Goal: Browse casually: Explore the website without a specific task or goal

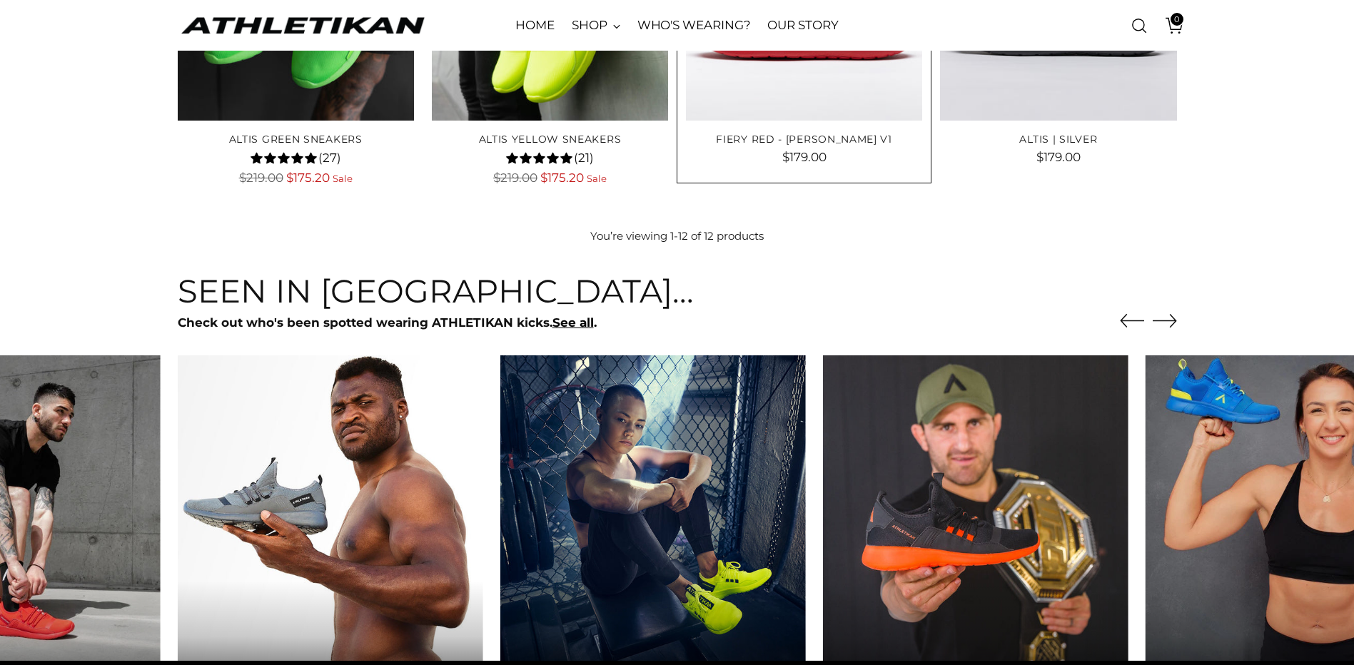
scroll to position [999, 0]
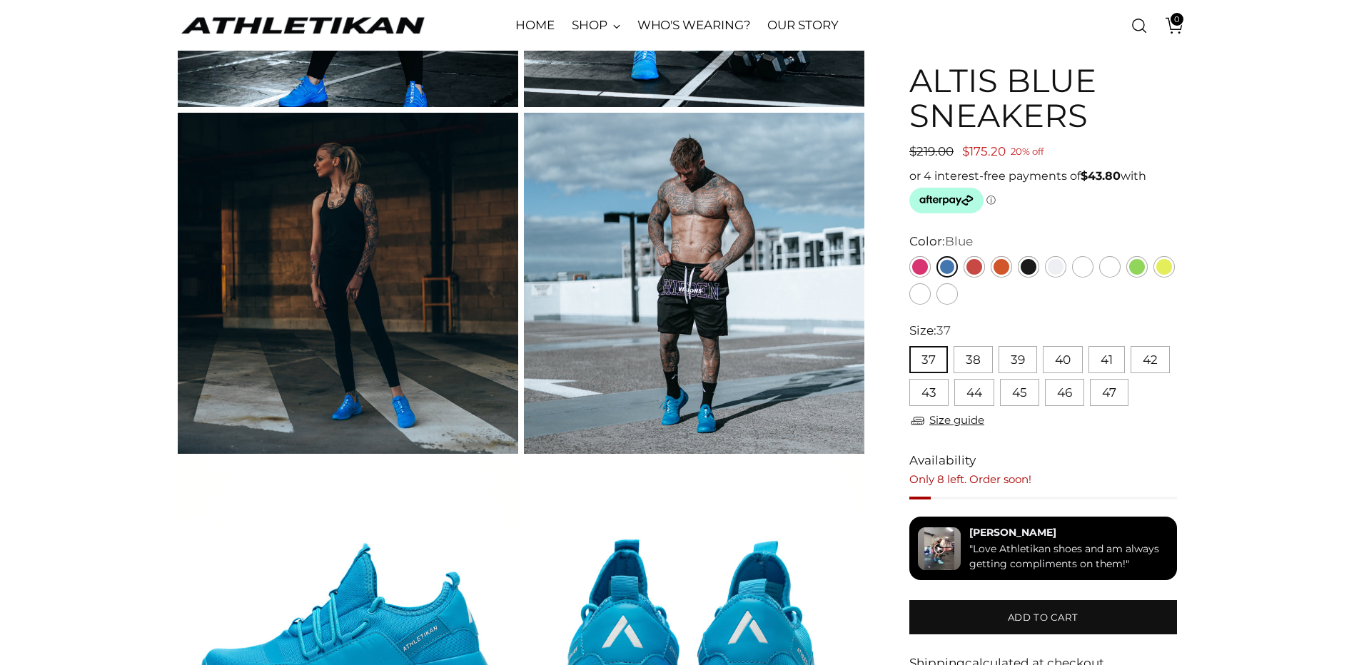
scroll to position [500, 0]
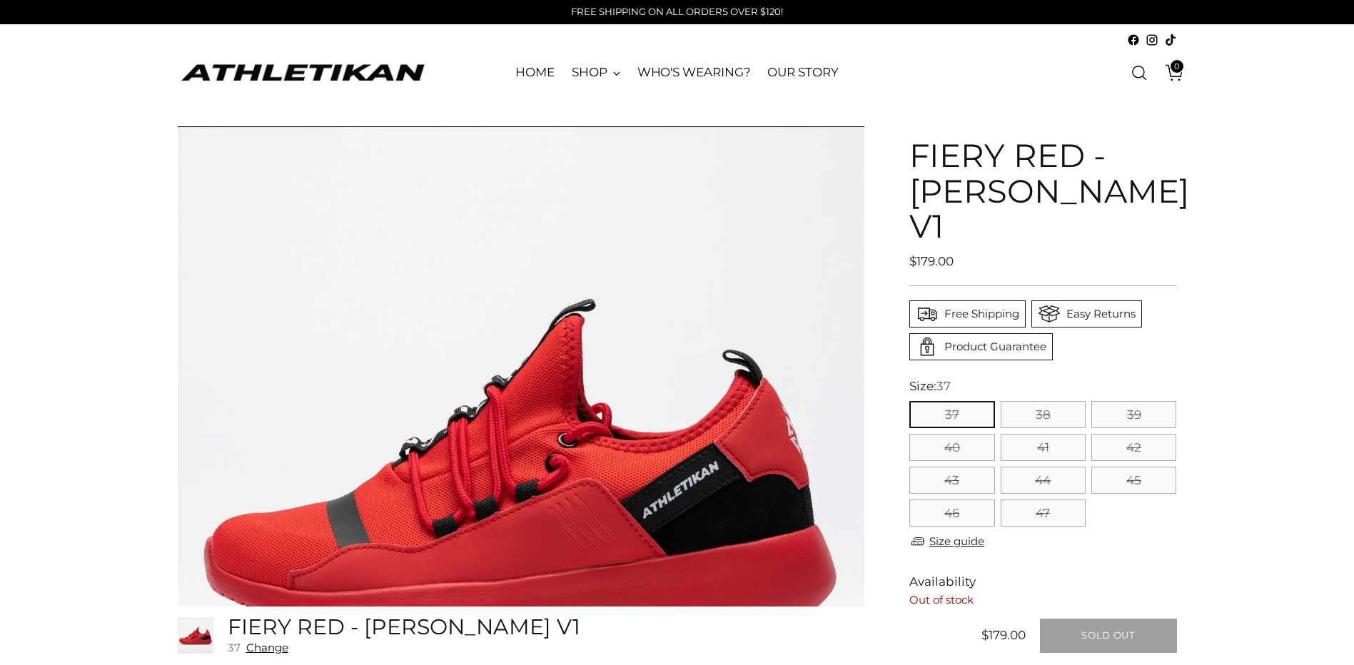
drag, startPoint x: 1153, startPoint y: 223, endPoint x: 917, endPoint y: 149, distance: 246.8
click at [917, 149] on h1 "FIERY RED - MICHELLE WATERSON V1" at bounding box center [1043, 191] width 267 height 106
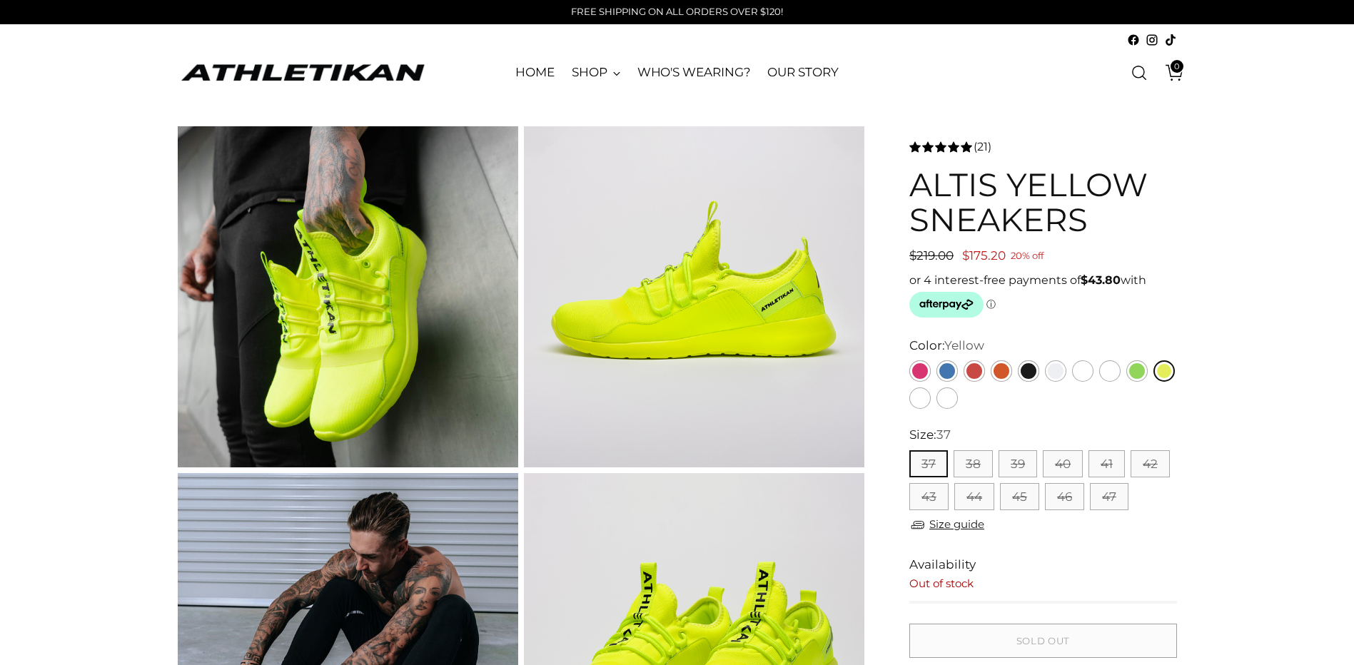
scroll to position [357, 0]
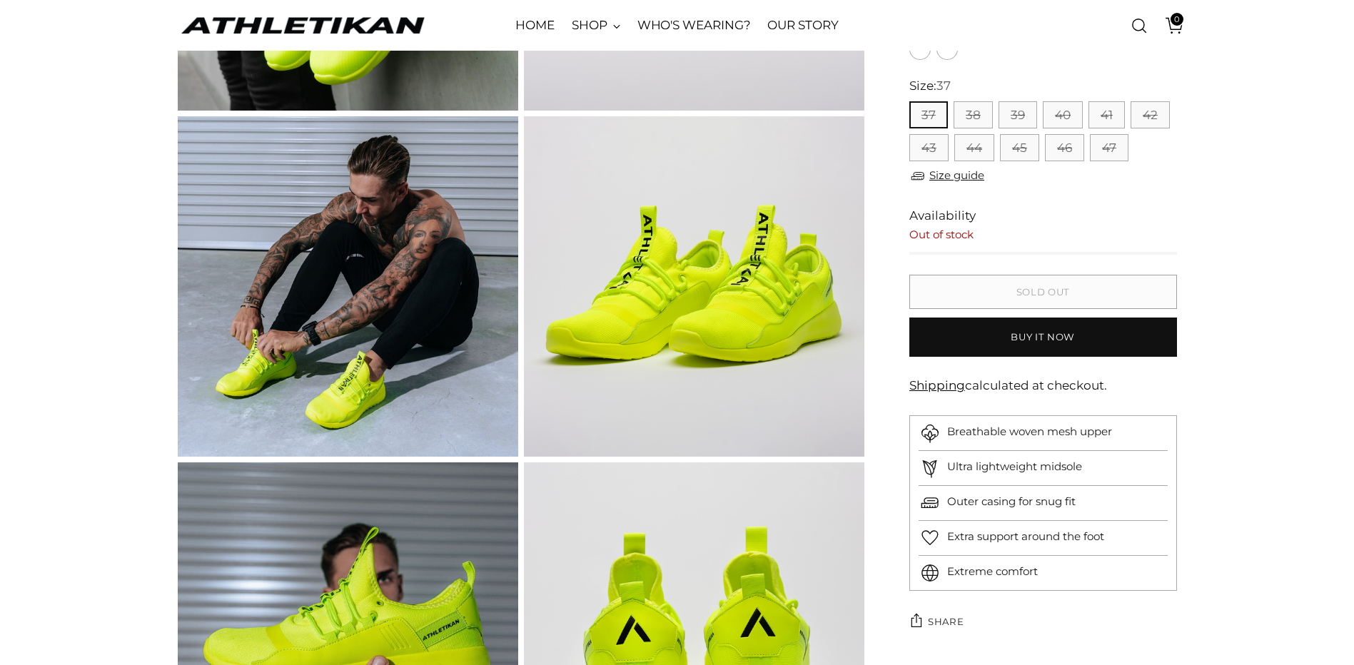
click at [363, 294] on img at bounding box center [348, 286] width 341 height 341
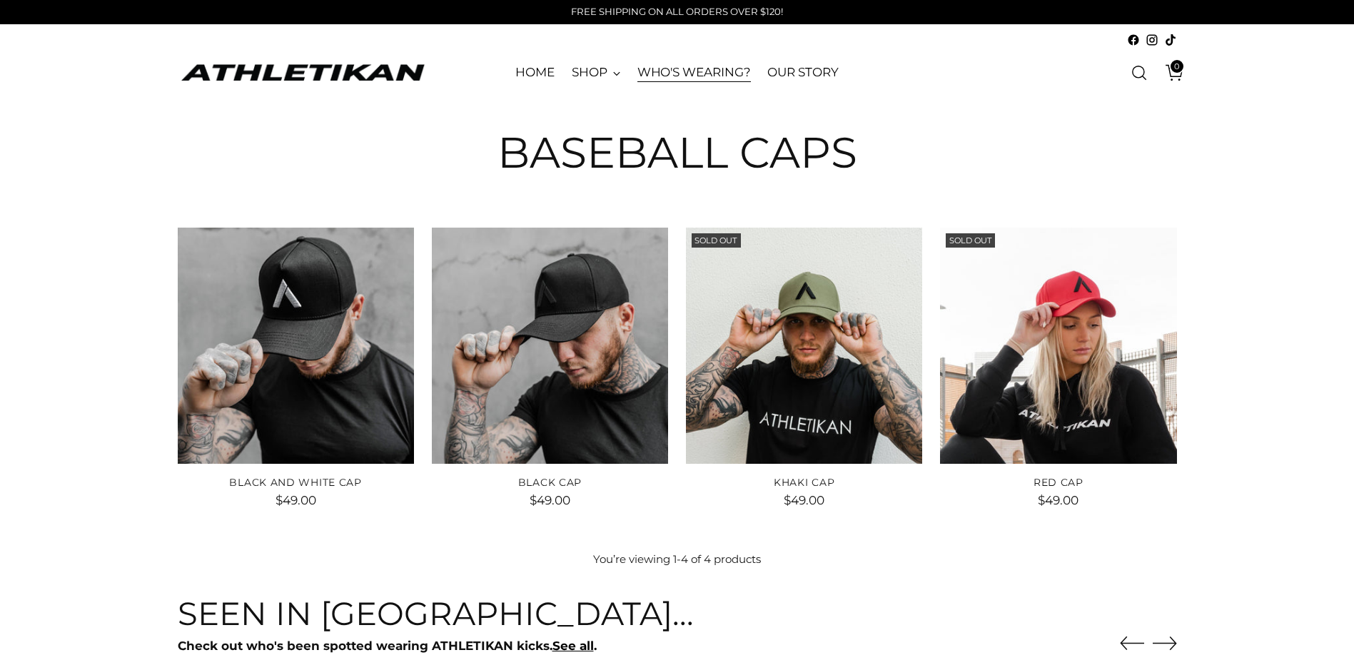
click at [705, 78] on link "WHO'S WEARING?" at bounding box center [695, 72] width 114 height 31
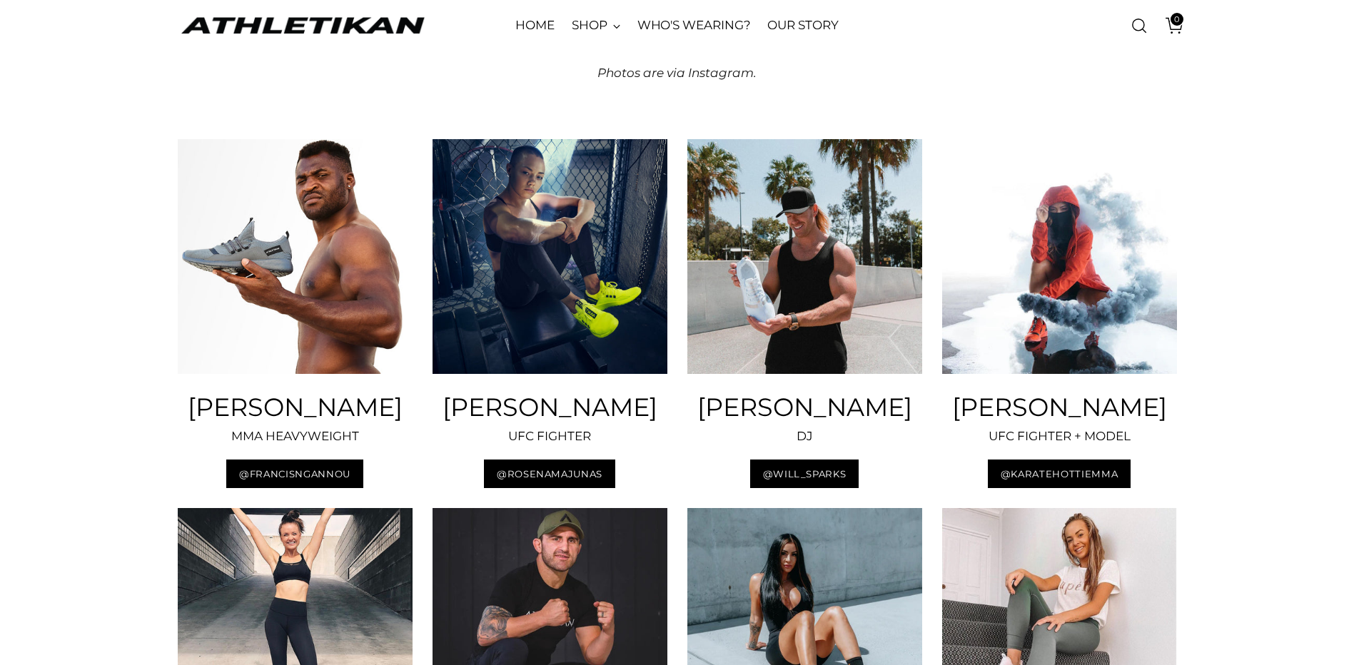
scroll to position [214, 0]
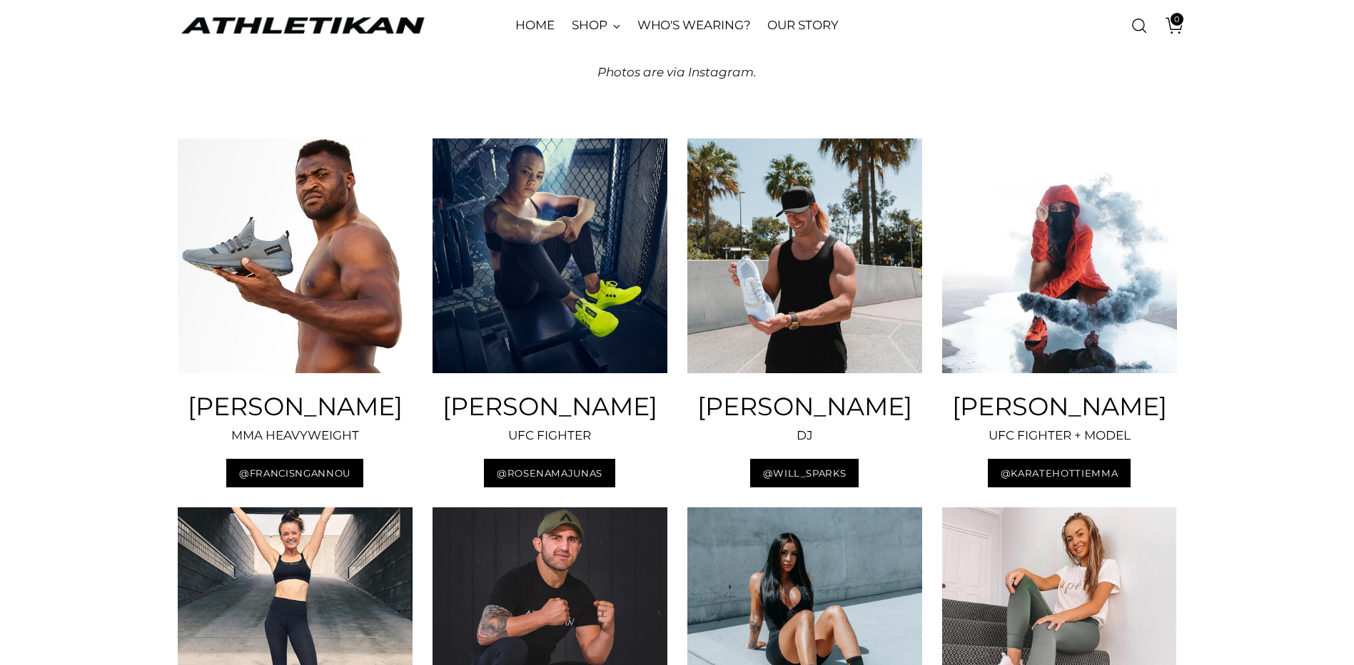
drag, startPoint x: 1137, startPoint y: 440, endPoint x: 1002, endPoint y: 408, distance: 138.0
click at [1002, 408] on h3 "MICHELLE WATERSON" at bounding box center [1059, 406] width 235 height 27
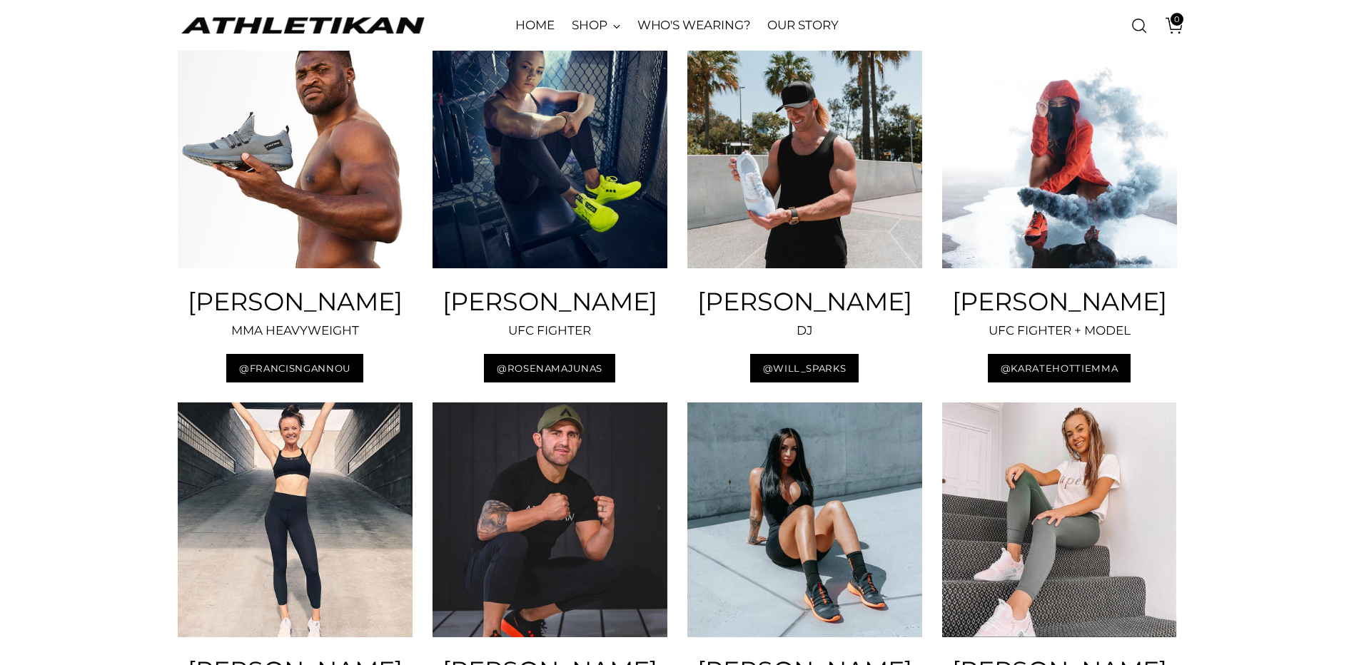
scroll to position [428, 0]
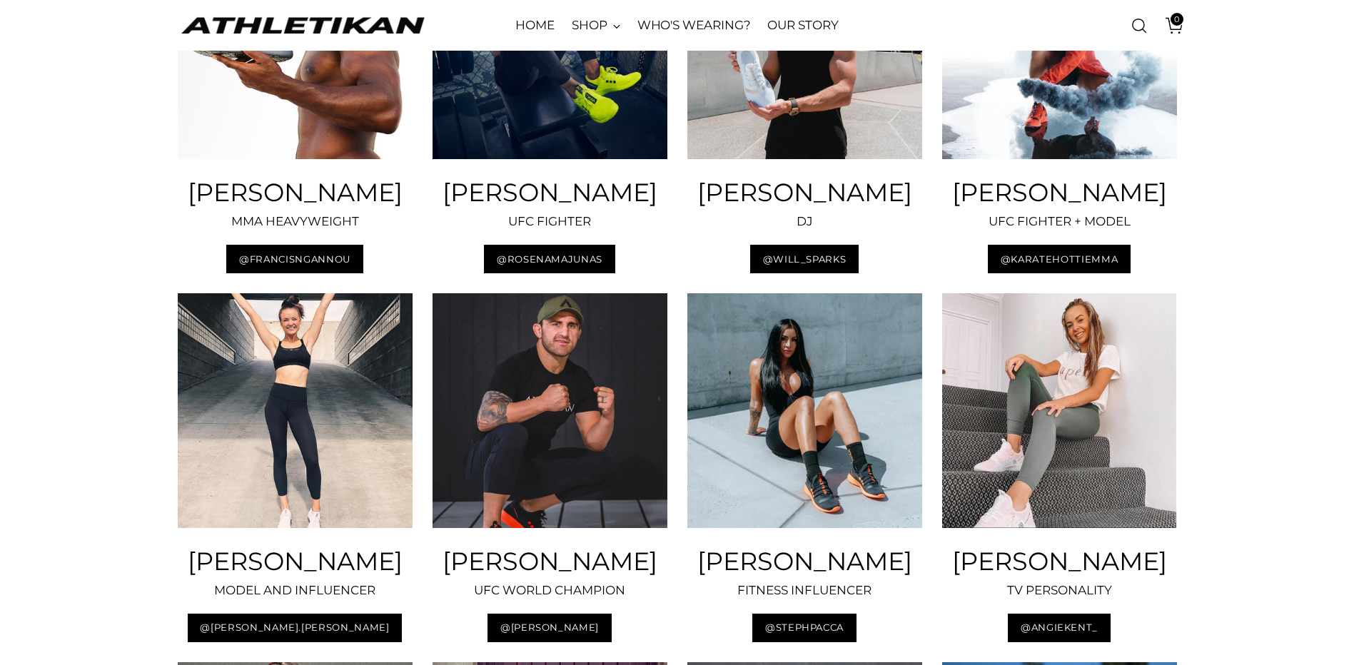
drag, startPoint x: 653, startPoint y: 621, endPoint x: 516, endPoint y: 585, distance: 141.8
click at [516, 575] on h3 "ALEX VOLKANOVSKI" at bounding box center [550, 561] width 235 height 27
drag, startPoint x: 895, startPoint y: 590, endPoint x: 708, endPoint y: 597, distance: 186.5
click at [708, 575] on h3 "STEPH PACCA" at bounding box center [805, 561] width 235 height 27
drag, startPoint x: 708, startPoint y: 597, endPoint x: 720, endPoint y: 588, distance: 14.3
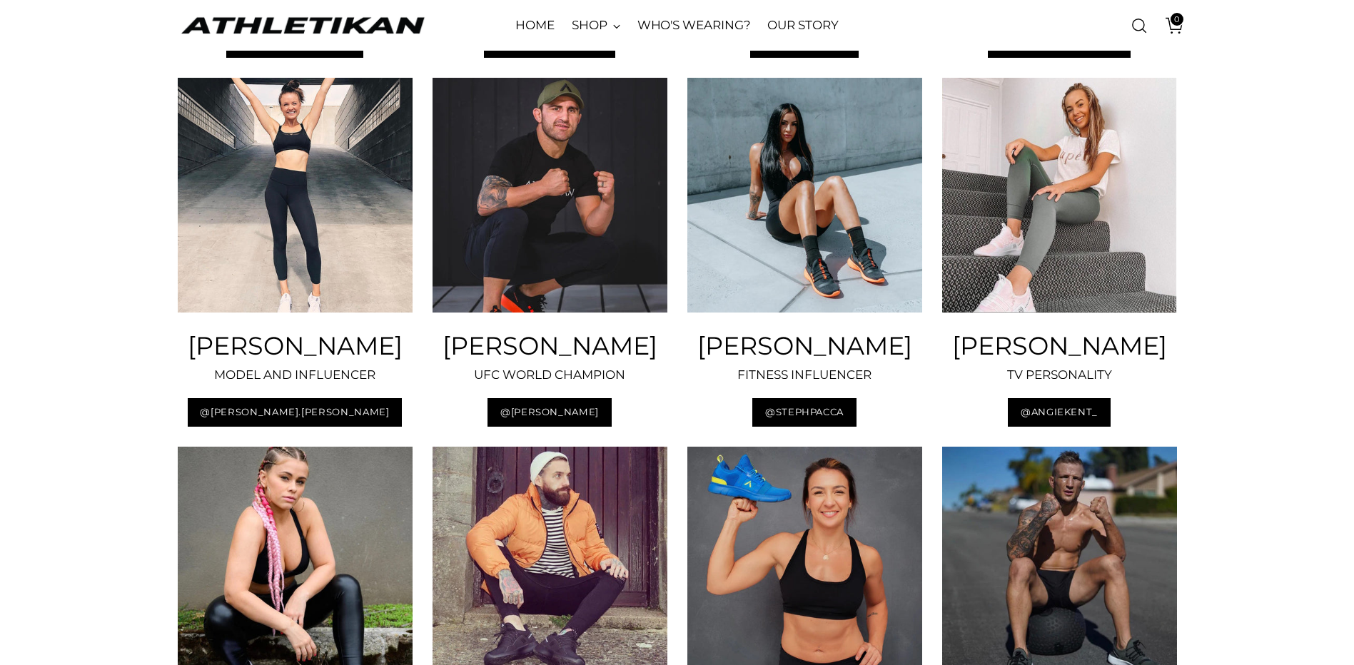
scroll to position [928, 0]
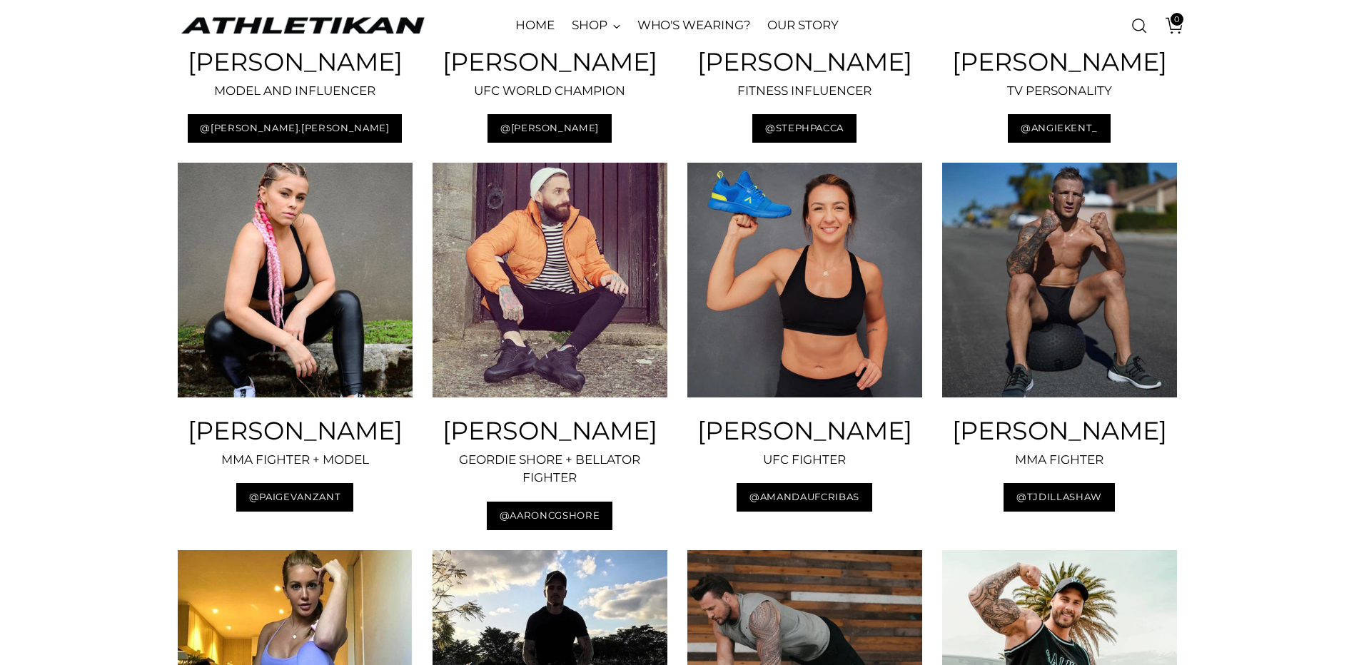
click at [1304, 386] on div "Francis Ngannou MMA HEAVYWEIGHT @FRANCISNGANNOU ROSE NAMAJUNAS UFC FIGHTER @ROS…" at bounding box center [677, 553] width 1354 height 2315
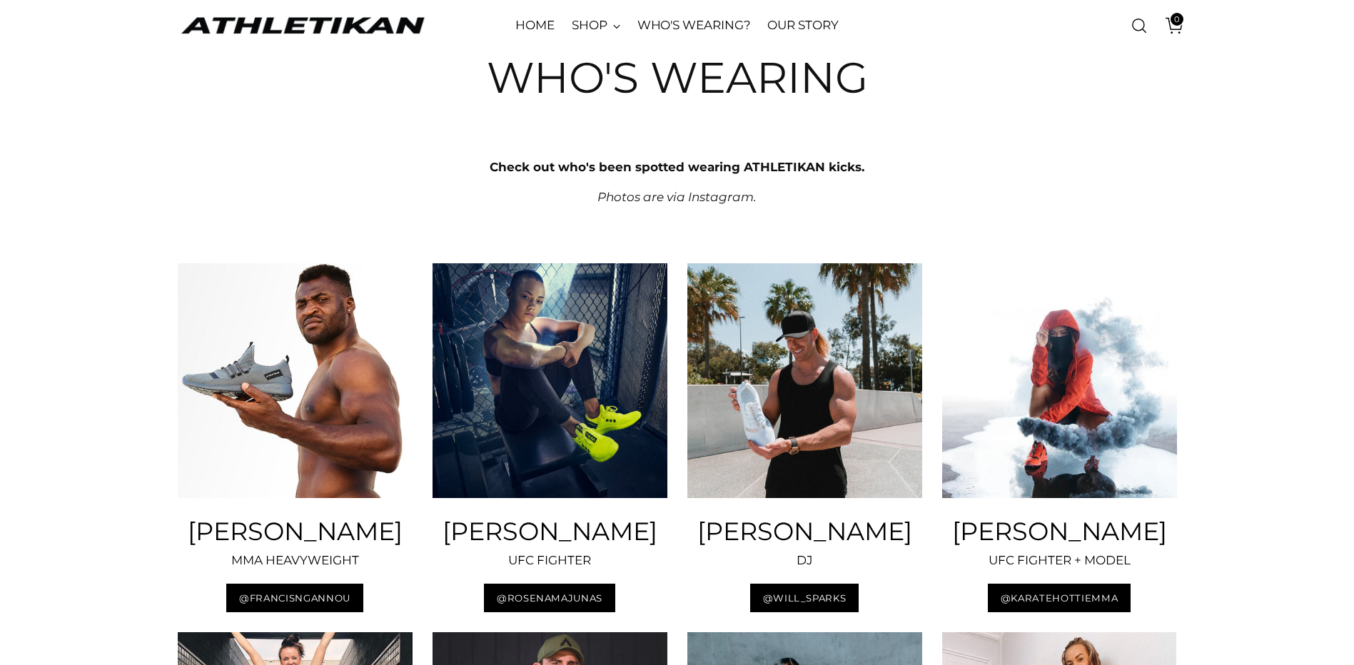
scroll to position [0, 0]
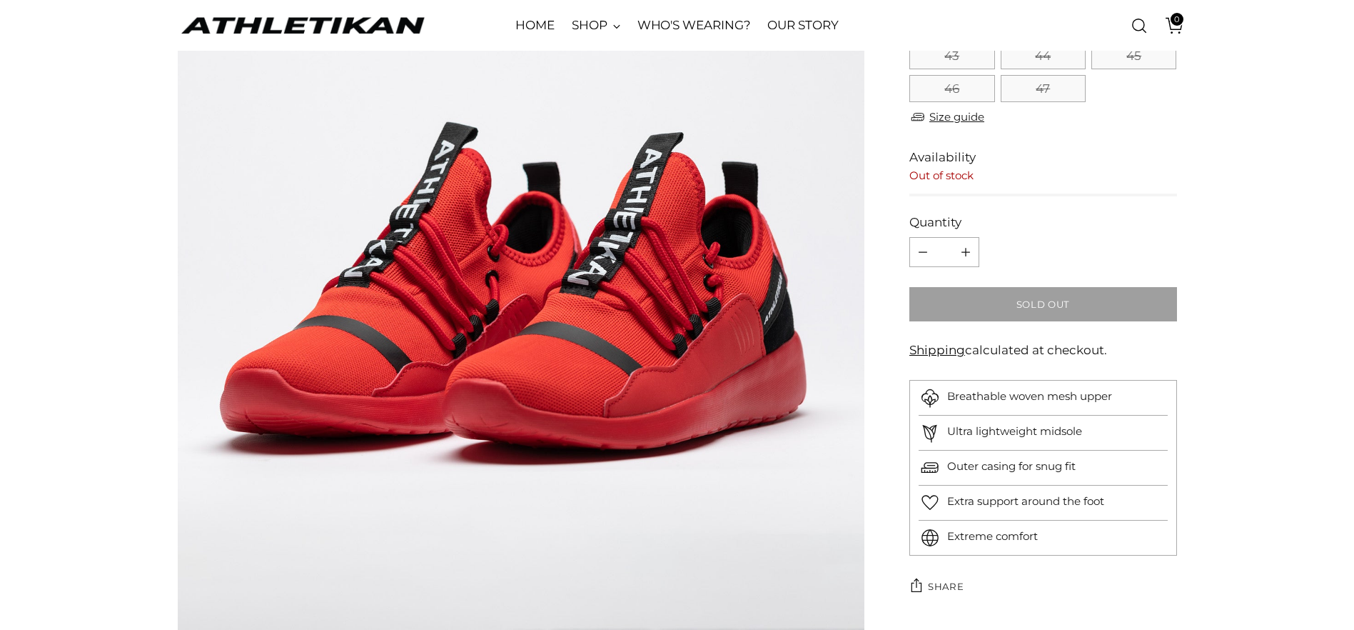
scroll to position [2142, 0]
